Goal: Information Seeking & Learning: Learn about a topic

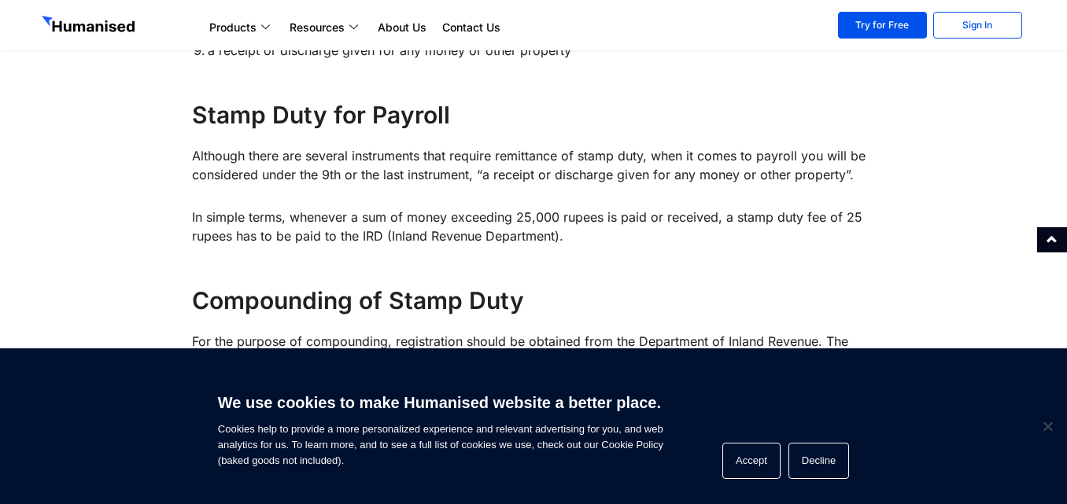
scroll to position [1153, 0]
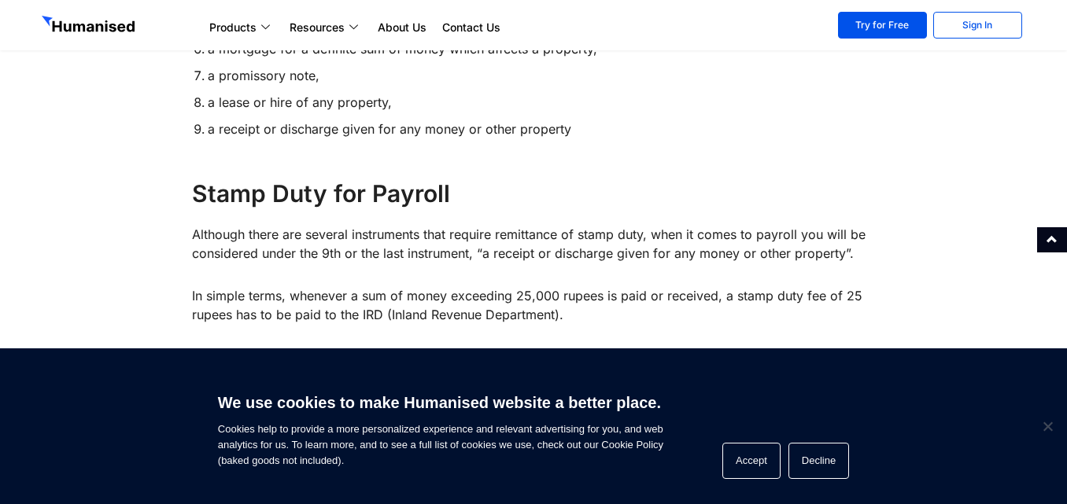
click at [204, 286] on p "In simple terms, whenever a sum of money exceeding 25,000 rupees is paid or rec…" at bounding box center [534, 305] width 684 height 38
click at [208, 286] on p "In simple terms, whenever a sum of money exceeding 25,000 rupees is paid or rec…" at bounding box center [534, 305] width 684 height 38
click at [341, 286] on p "In simple terms, whenever a sum of money exceeding 25,000 rupees is paid or rec…" at bounding box center [534, 305] width 684 height 38
drag, startPoint x: 194, startPoint y: 195, endPoint x: 494, endPoint y: 270, distance: 309.0
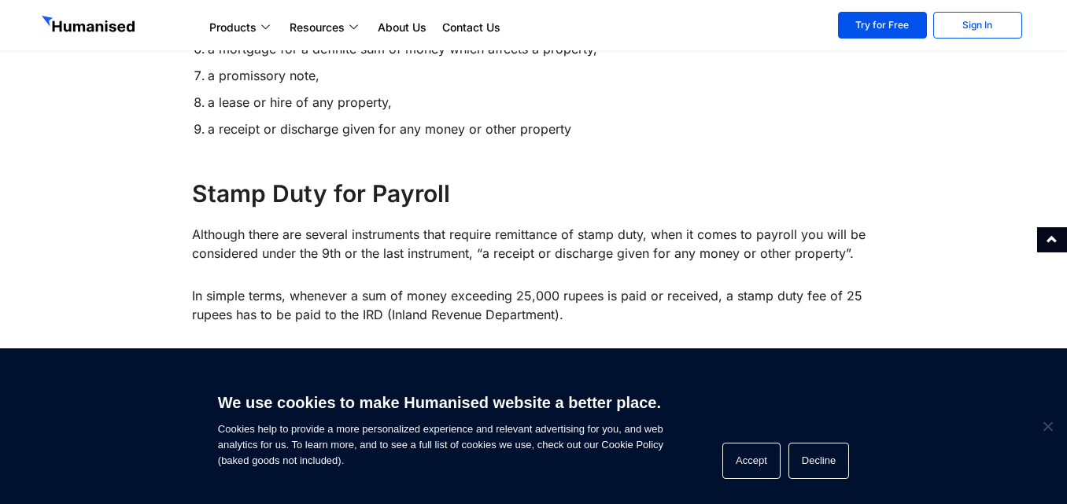
click at [836, 282] on div "Laws Behind Stamp Duty in [GEOGRAPHIC_DATA] Stamp duty ordinance was enacted in…" at bounding box center [534, 262] width 684 height 1377
copy div "Although there are several instruments that require remittance of stamp duty, w…"
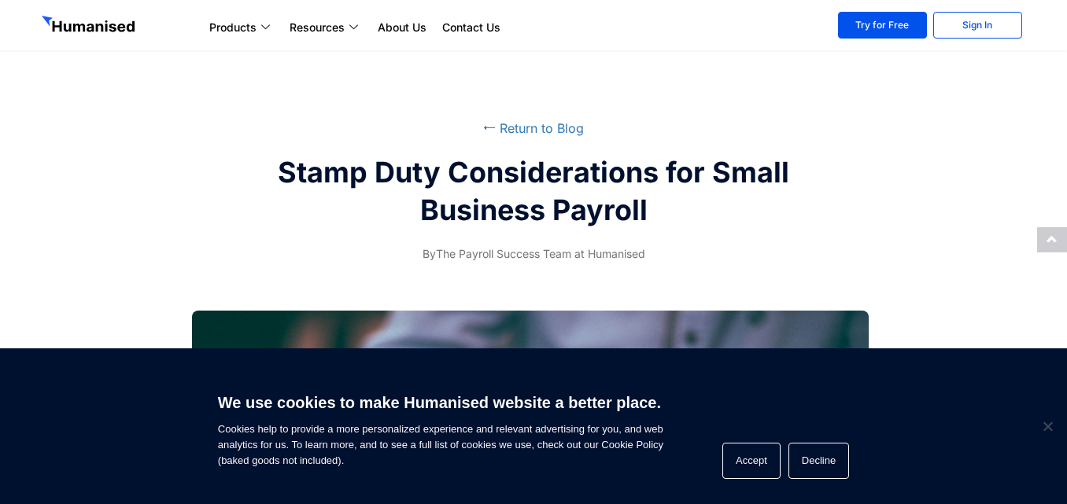
scroll to position [0, 0]
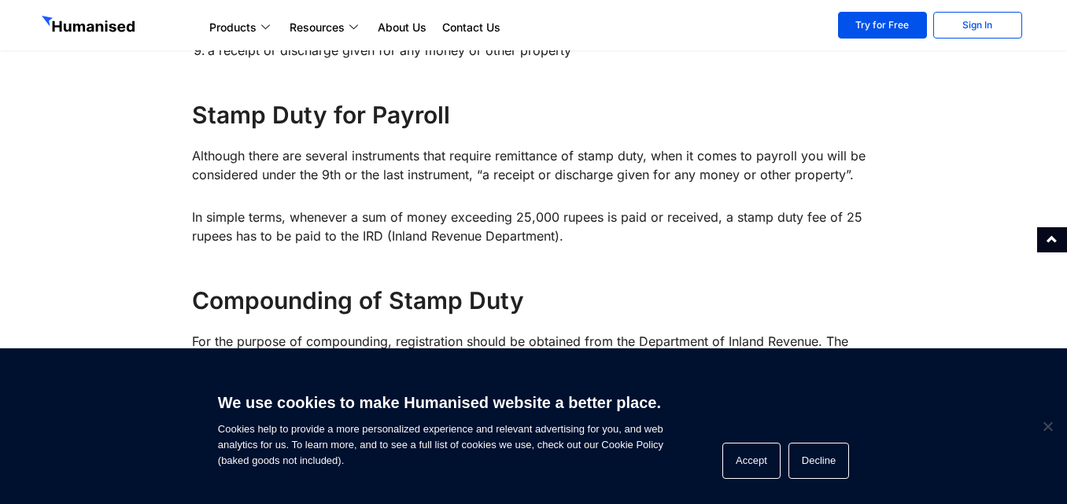
scroll to position [1259, 0]
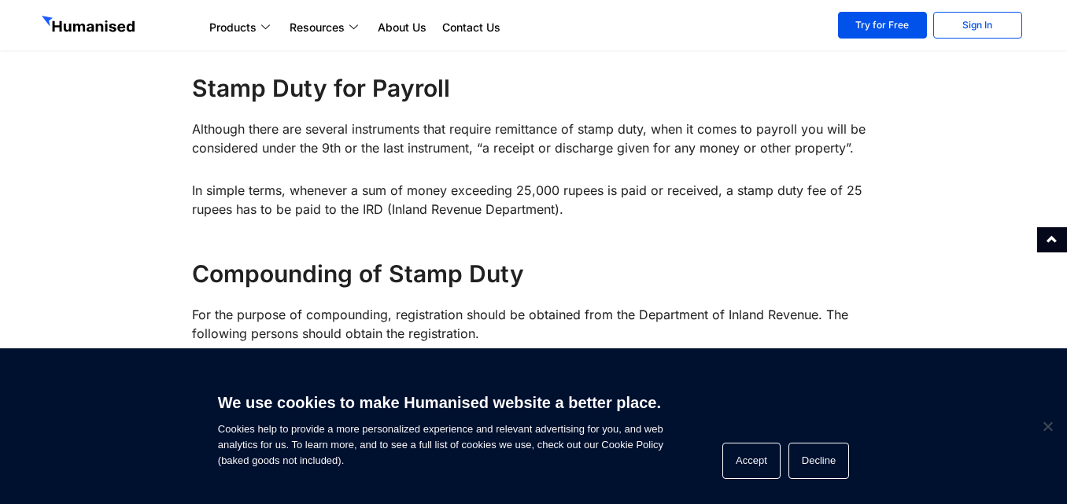
click at [190, 149] on div "Laws Behind Stamp Duty in [GEOGRAPHIC_DATA] Stamp duty ordinance was enacted in…" at bounding box center [533, 149] width 699 height 1456
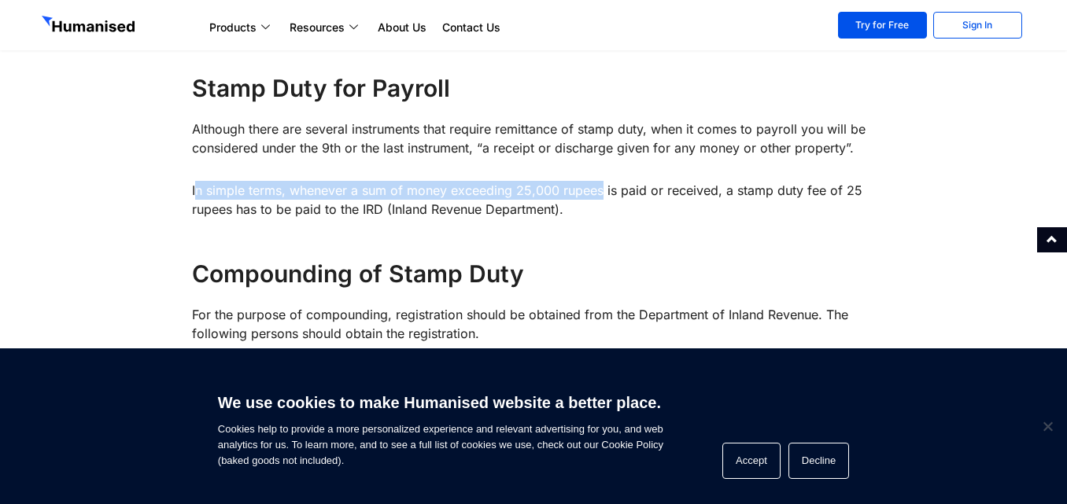
drag, startPoint x: 194, startPoint y: 150, endPoint x: 589, endPoint y: 172, distance: 394.8
click at [603, 181] on p "In simple terms, whenever a sum of money exceeding 25,000 rupees is paid or rec…" at bounding box center [534, 200] width 684 height 38
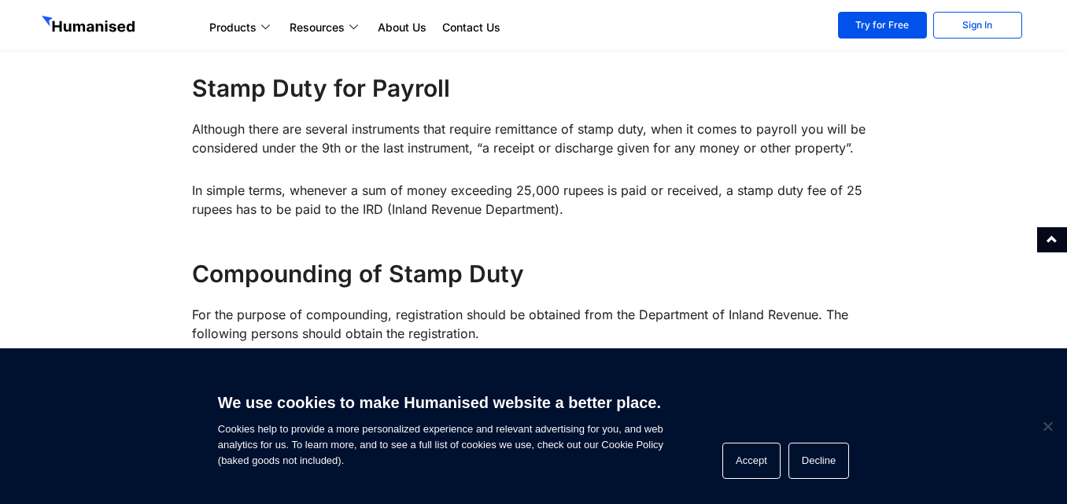
click at [580, 181] on p "In simple terms, whenever a sum of money exceeding 25,000 rupees is paid or rec…" at bounding box center [534, 200] width 684 height 38
drag, startPoint x: 570, startPoint y: 177, endPoint x: 559, endPoint y: 175, distance: 11.3
click at [559, 181] on p "In simple terms, whenever a sum of money exceeding 25,000 rupees is paid or rec…" at bounding box center [534, 200] width 684 height 38
drag, startPoint x: 566, startPoint y: 175, endPoint x: 99, endPoint y: 155, distance: 467.0
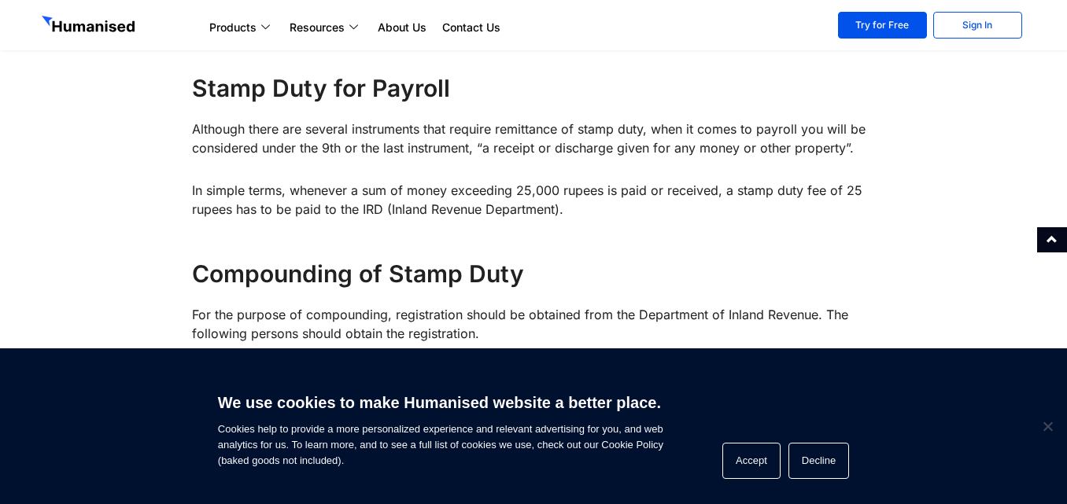
click at [98, 154] on div "Laws Behind Stamp Duty in Sri Lanka Stamp duty ordinance was enacted in Sri Lan…" at bounding box center [533, 149] width 999 height 1456
click at [215, 181] on p "In simple terms, whenever a sum of money exceeding 25,000 rupees is paid or rec…" at bounding box center [534, 200] width 684 height 38
click at [190, 149] on div "Laws Behind Stamp Duty in Sri Lanka Stamp duty ordinance was enacted in Sri Lan…" at bounding box center [533, 149] width 699 height 1456
click at [192, 181] on p "In simple terms, whenever a sum of money exceeding 25,000 rupees is paid or rec…" at bounding box center [534, 200] width 684 height 38
drag, startPoint x: 192, startPoint y: 150, endPoint x: 609, endPoint y: 172, distance: 417.6
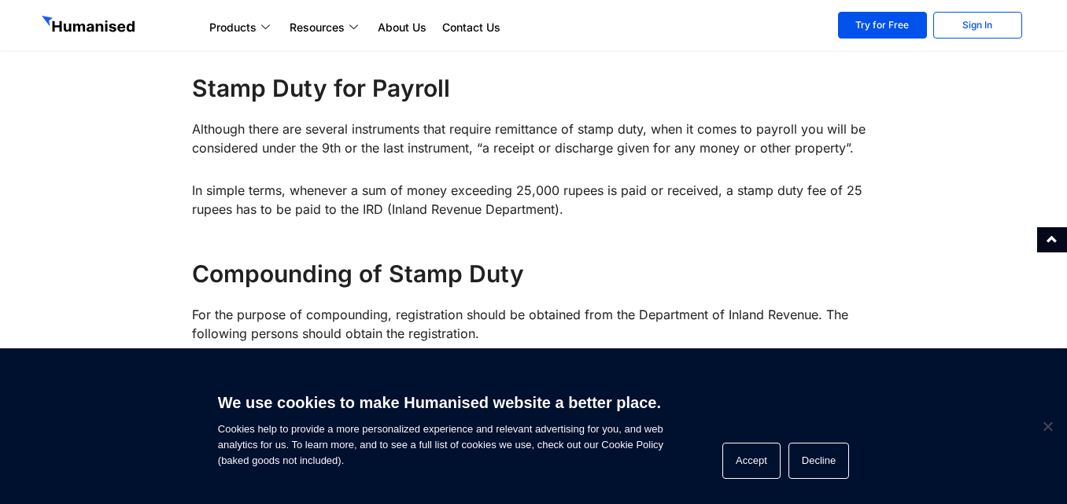
click at [609, 181] on p "In simple terms, whenever a sum of money exceeding 25,000 rupees is paid or rec…" at bounding box center [534, 200] width 684 height 38
copy p "In simple terms, whenever a sum of money exceeding 25,000 rupees is paid or rec…"
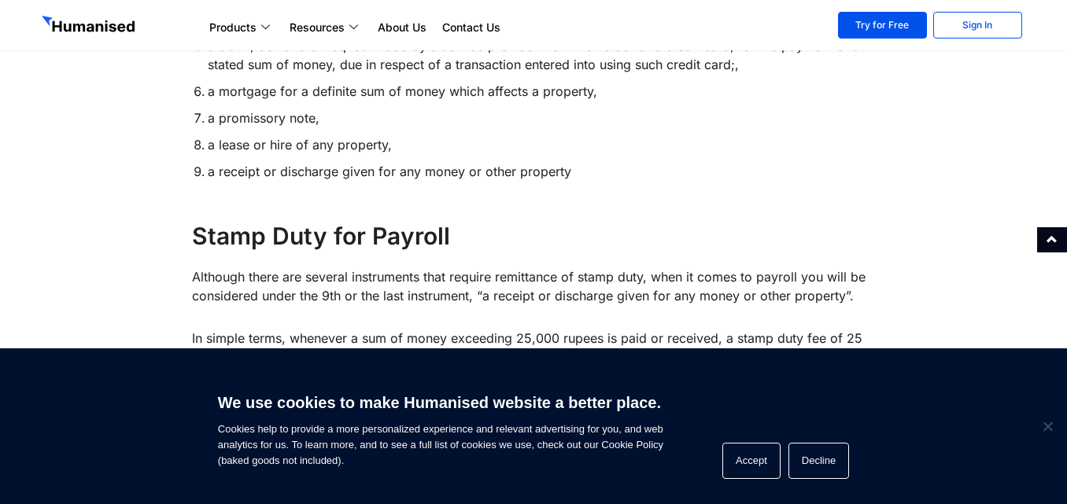
scroll to position [1102, 0]
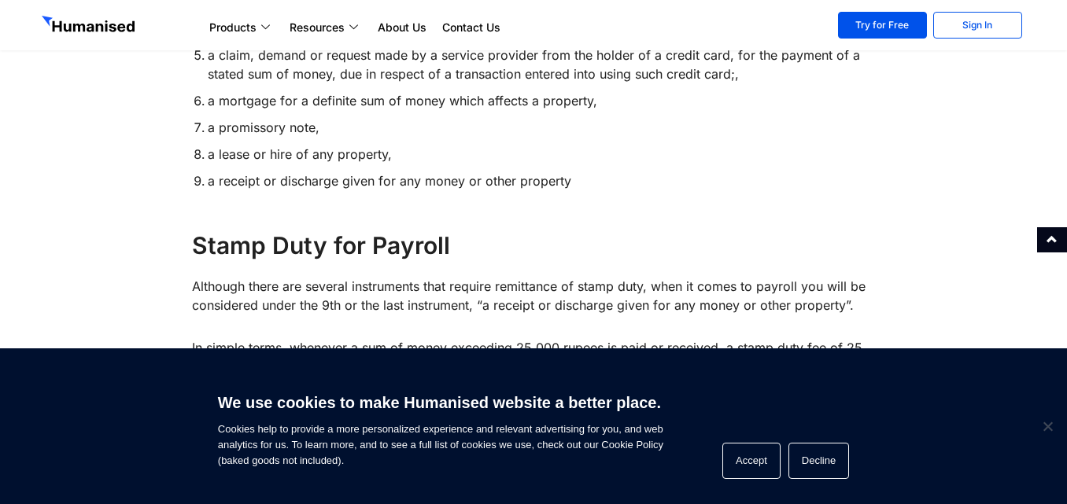
click at [436, 230] on h4 "Stamp Duty for Payroll" at bounding box center [534, 245] width 684 height 31
click at [459, 230] on h4 "Stamp Duty for Payroll" at bounding box center [534, 245] width 684 height 31
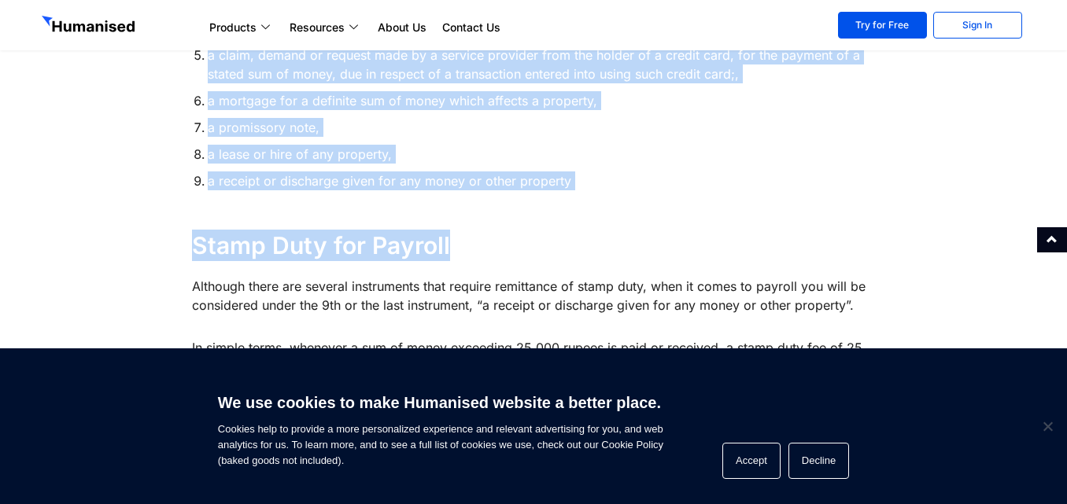
drag, startPoint x: 449, startPoint y: 210, endPoint x: 261, endPoint y: 212, distance: 188.1
click at [184, 212] on div "Laws Behind Stamp Duty in Sri Lanka Stamp duty ordinance was enacted in Sri Lan…" at bounding box center [533, 306] width 699 height 1456
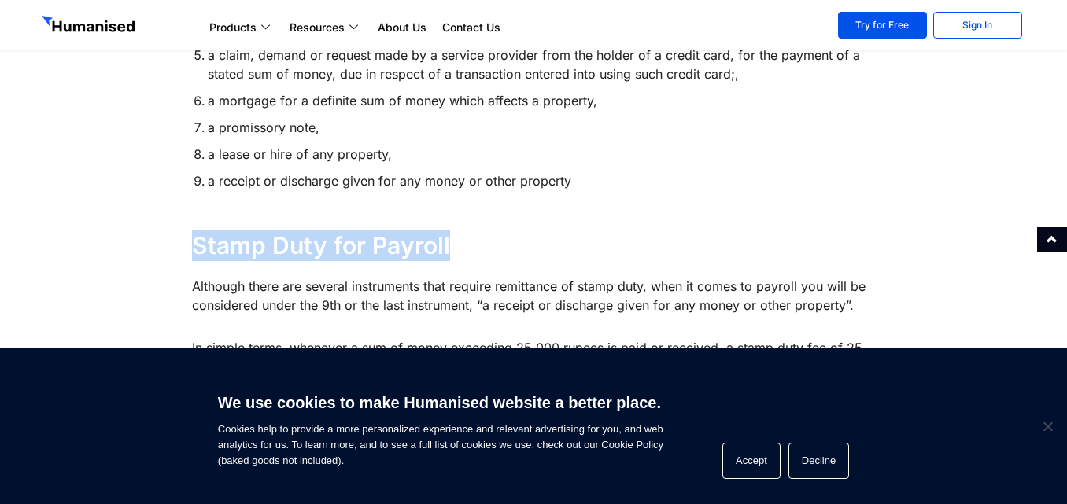
copy h4 "Stamp Duty for Payroll"
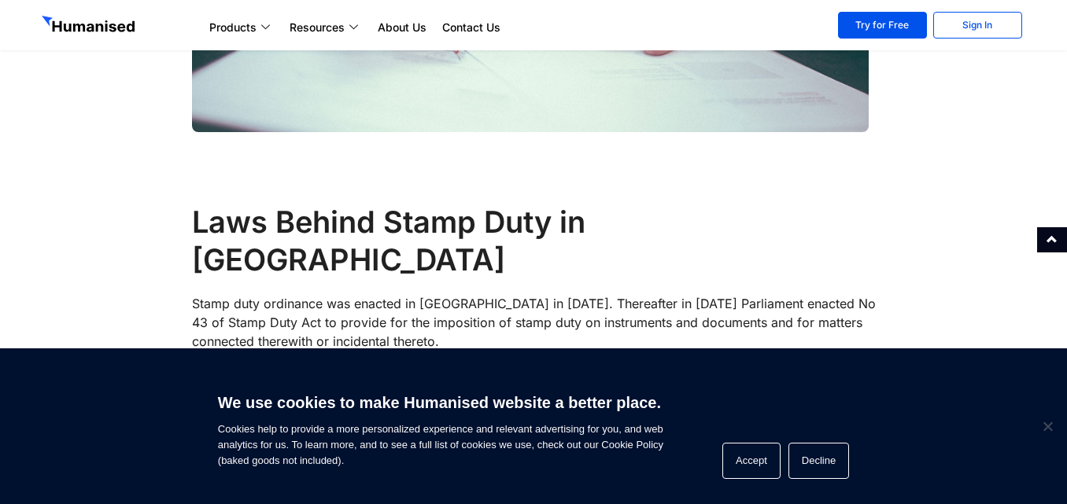
scroll to position [472, 0]
